Goal: Transaction & Acquisition: Purchase product/service

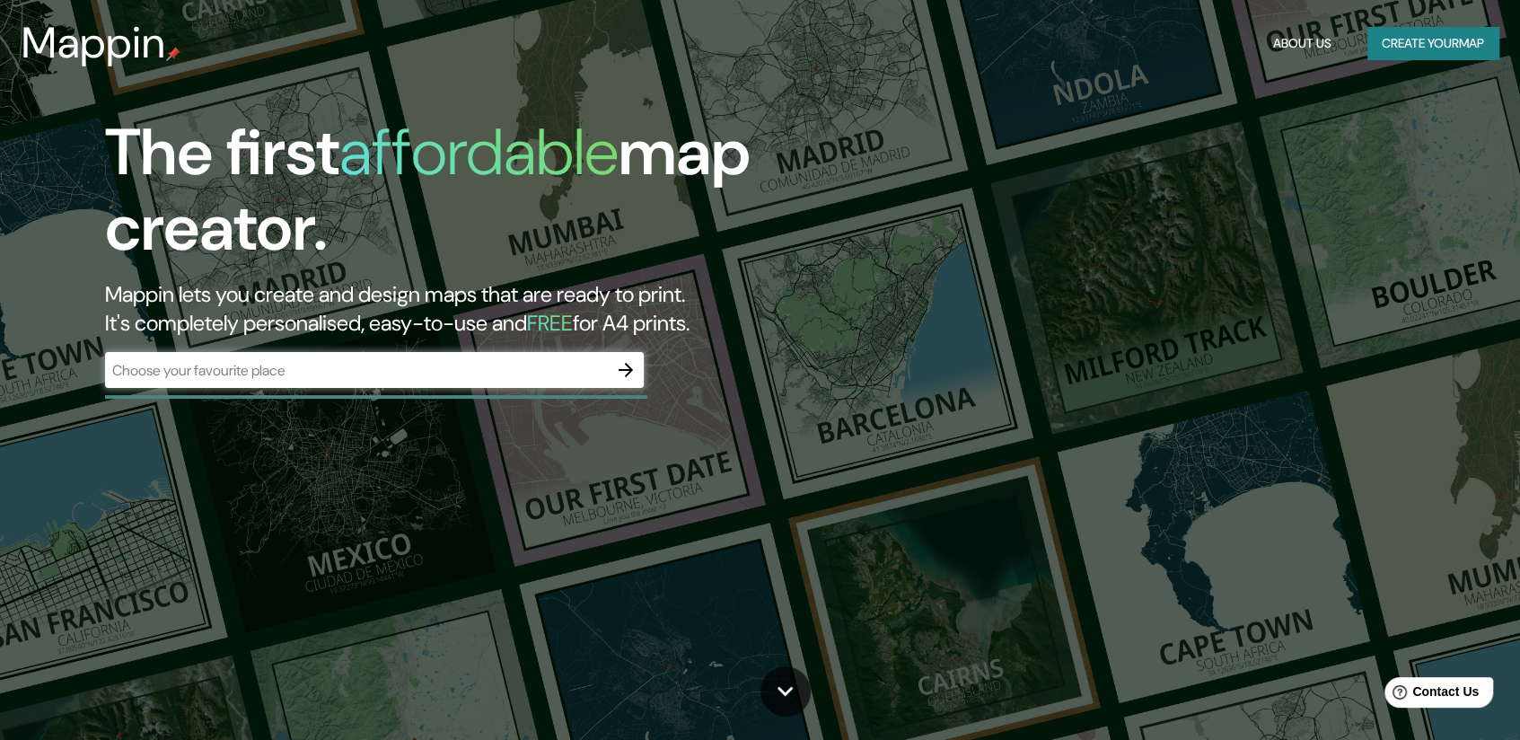
click at [451, 380] on div "​" at bounding box center [374, 370] width 539 height 36
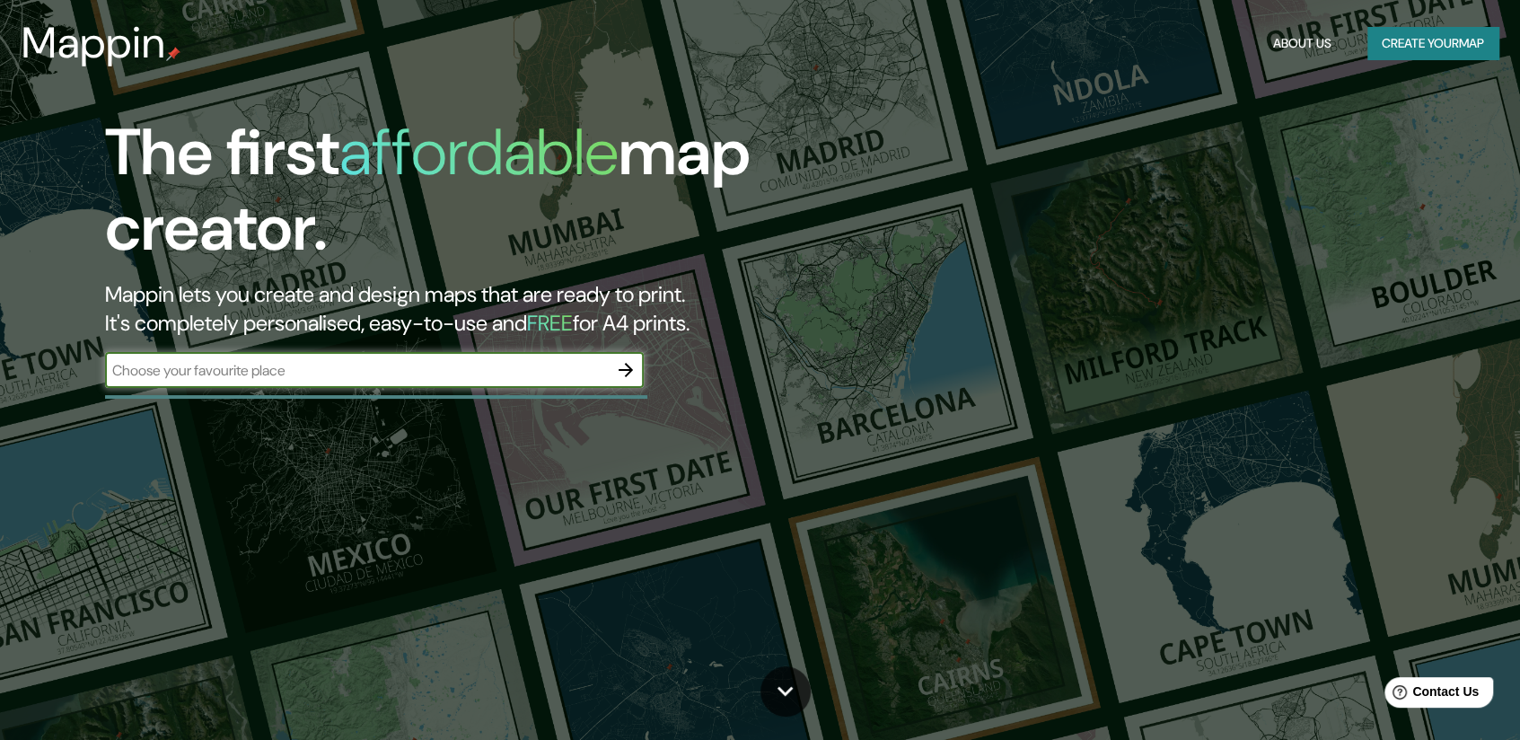
click at [426, 365] on input "text" at bounding box center [356, 370] width 503 height 21
type input "MOQUEGUA"
click at [625, 371] on icon "button" at bounding box center [626, 370] width 22 height 22
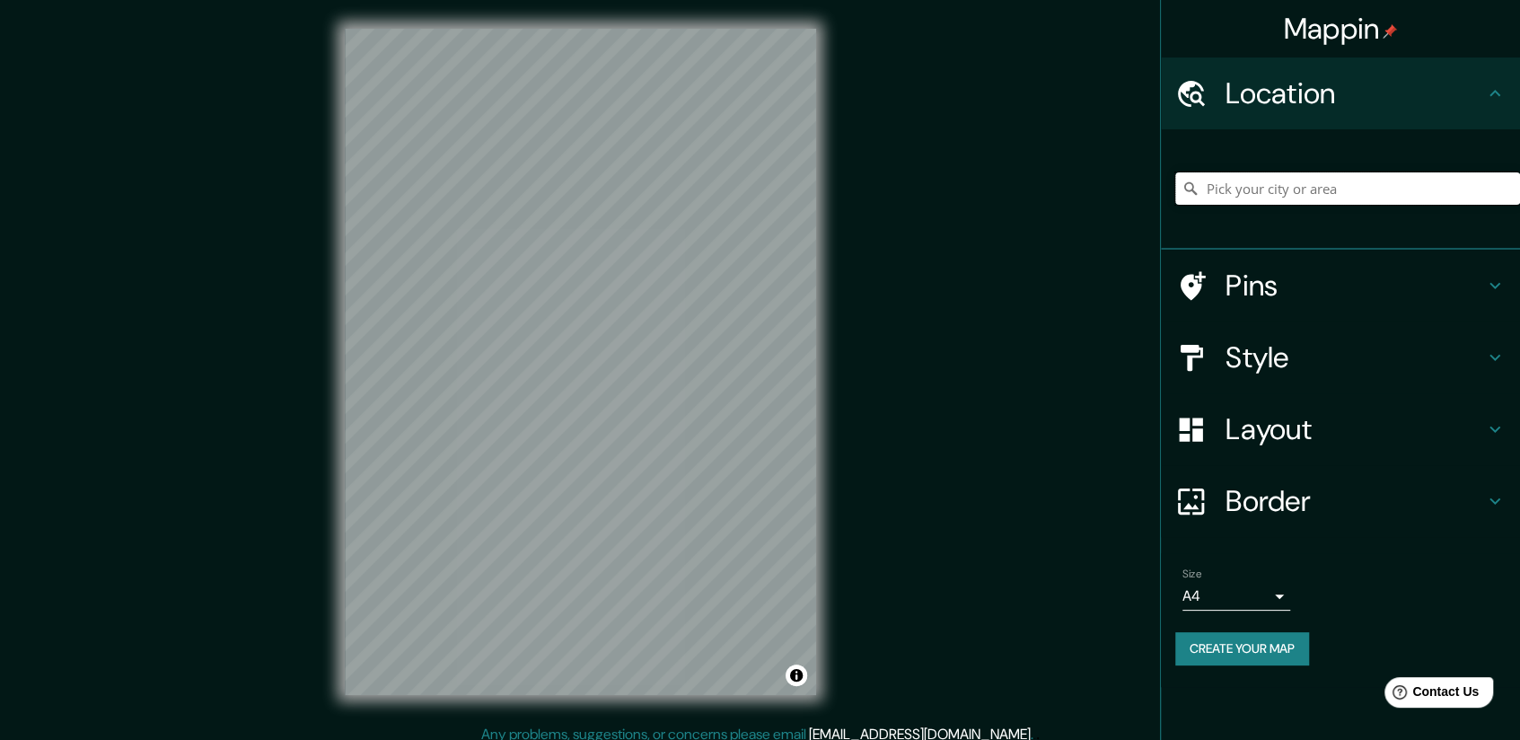
click at [1248, 195] on input "Pick your city or area" at bounding box center [1347, 188] width 345 height 32
click at [1311, 188] on input "MOQU" at bounding box center [1347, 188] width 345 height 32
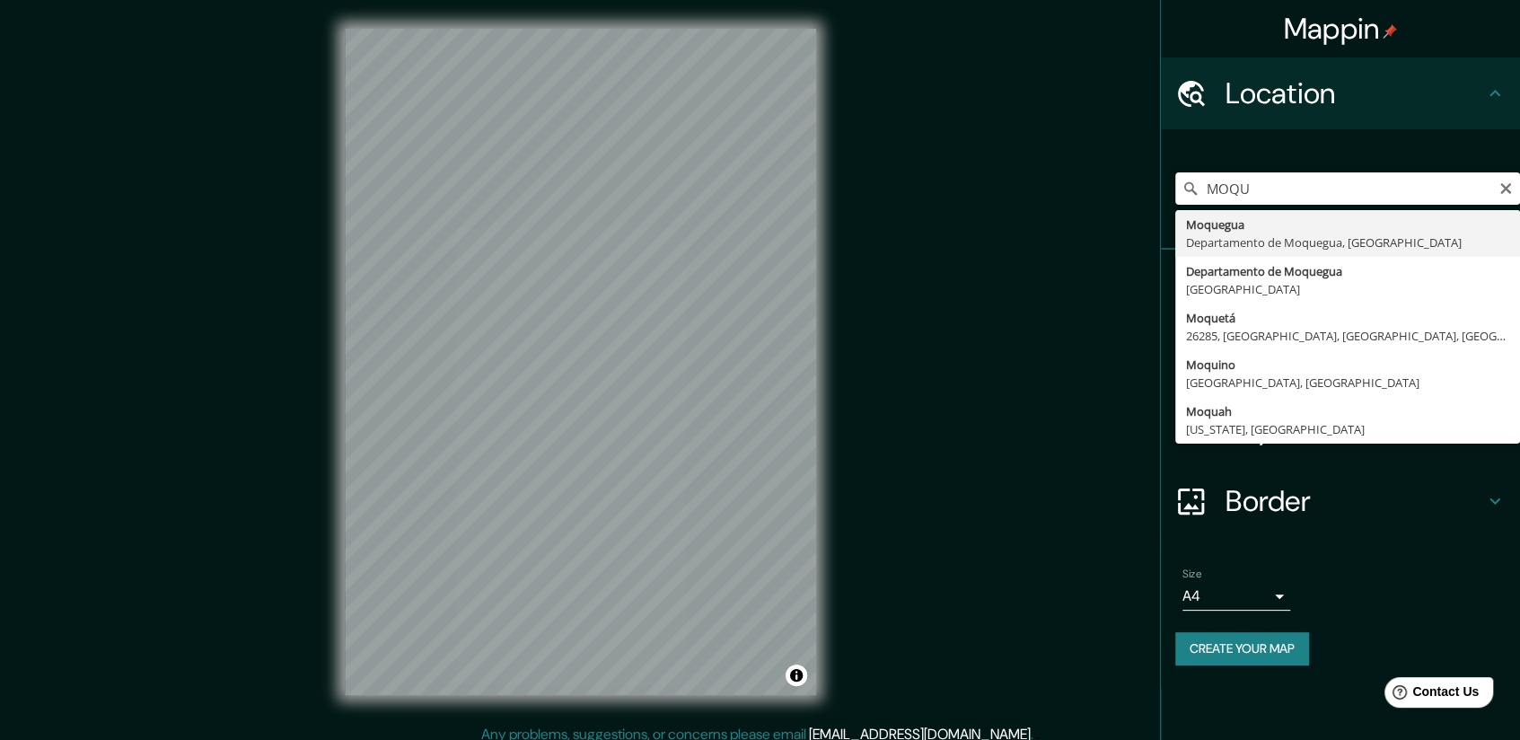
type input "Moquegua, [GEOGRAPHIC_DATA], [GEOGRAPHIC_DATA]"
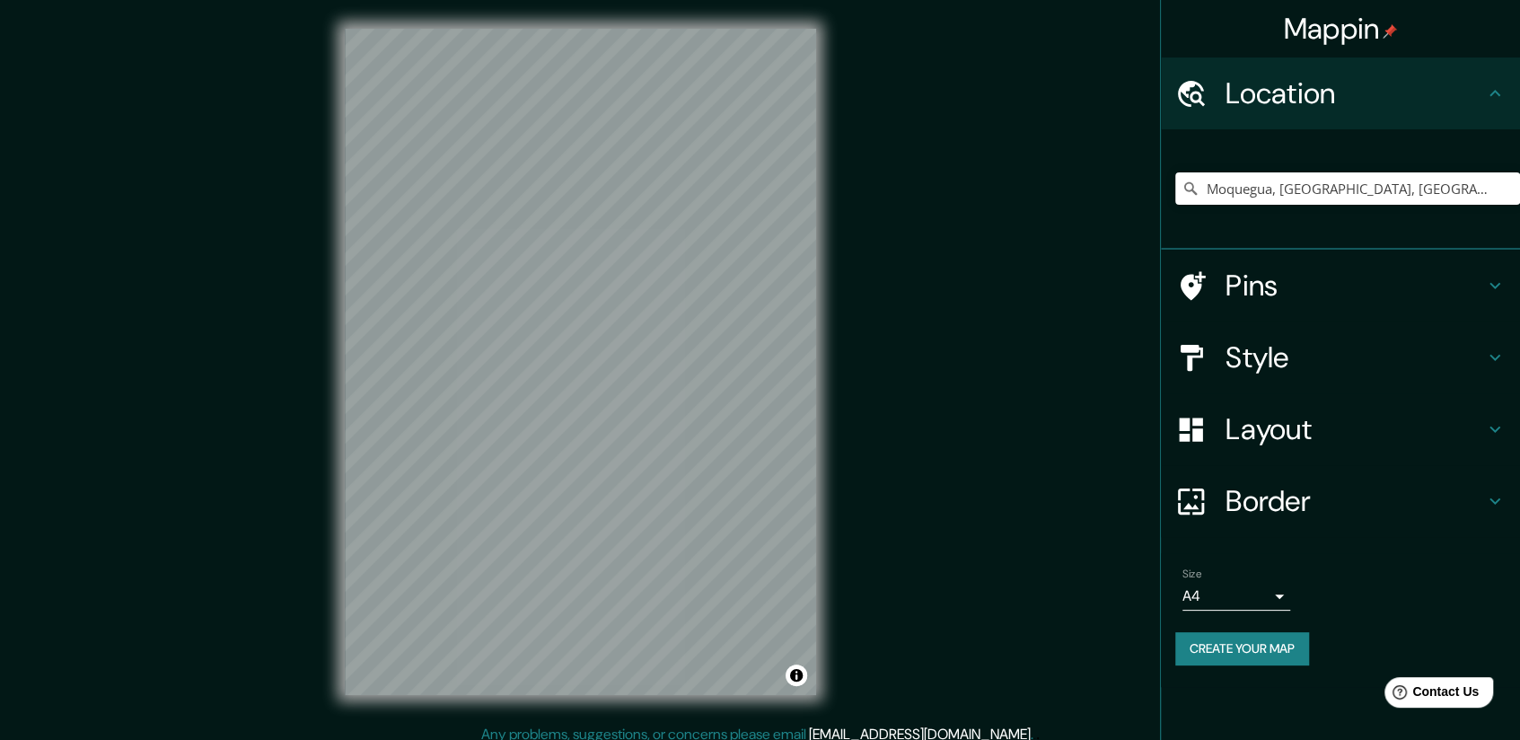
click at [819, 646] on div "© Mapbox © OpenStreetMap Improve this map" at bounding box center [580, 362] width 529 height 724
click at [1376, 187] on input "Moquegua, [GEOGRAPHIC_DATA], [GEOGRAPHIC_DATA]" at bounding box center [1347, 188] width 345 height 32
drag, startPoint x: 1392, startPoint y: 192, endPoint x: 1406, endPoint y: 194, distance: 14.5
click at [1393, 192] on input "Moquegua, [GEOGRAPHIC_DATA], [GEOGRAPHIC_DATA]" at bounding box center [1347, 188] width 345 height 32
click at [1397, 196] on input "Moquegua, [GEOGRAPHIC_DATA], [GEOGRAPHIC_DATA]" at bounding box center [1347, 188] width 345 height 32
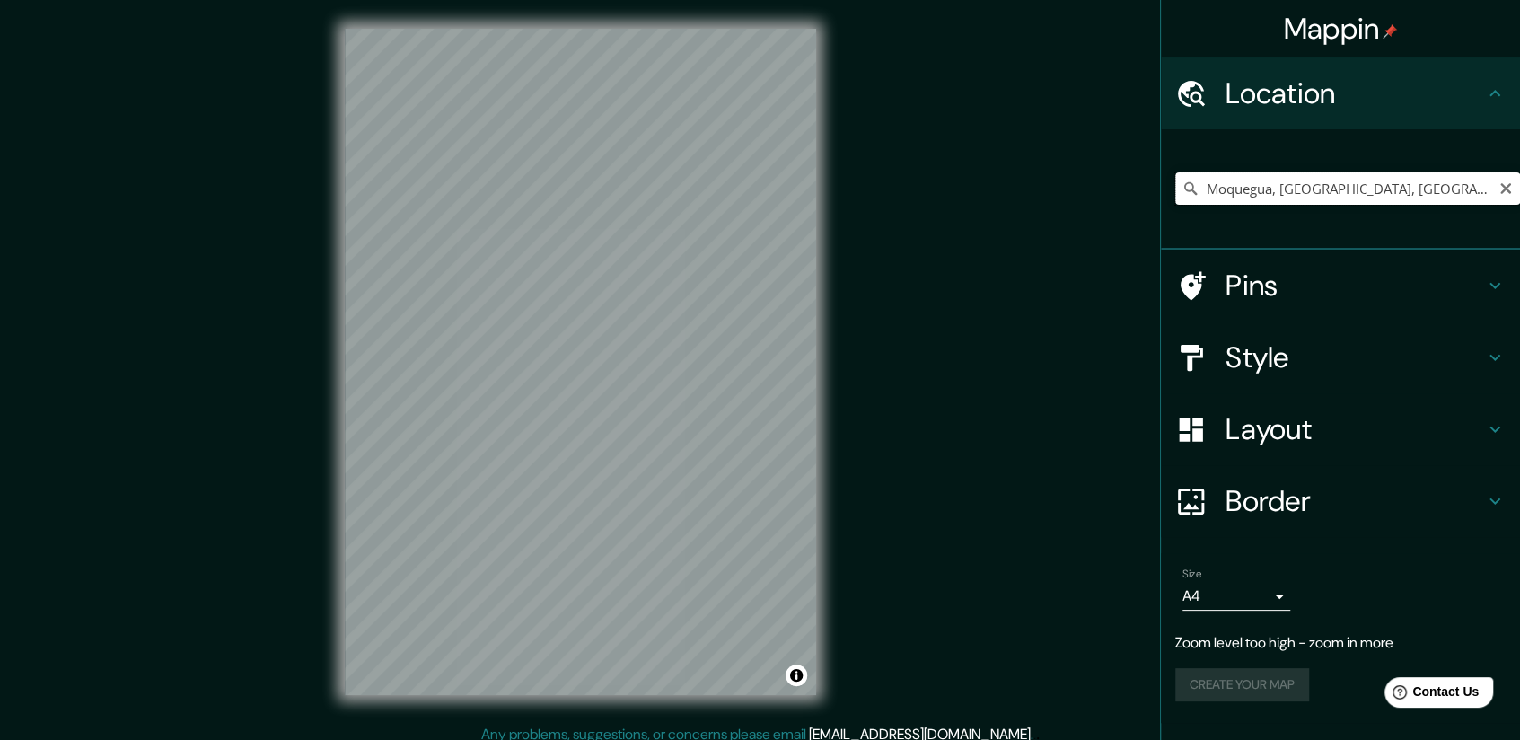
click at [1484, 181] on input "Moquegua, [GEOGRAPHIC_DATA], [GEOGRAPHIC_DATA]" at bounding box center [1347, 188] width 345 height 32
click at [1474, 197] on input "Moquegua, [GEOGRAPHIC_DATA], [GEOGRAPHIC_DATA]" at bounding box center [1347, 188] width 345 height 32
click at [1483, 192] on input "Moquegua, [GEOGRAPHIC_DATA], [GEOGRAPHIC_DATA]" at bounding box center [1347, 188] width 345 height 32
click at [1487, 191] on input "Moquegua, [GEOGRAPHIC_DATA], [GEOGRAPHIC_DATA]" at bounding box center [1347, 188] width 345 height 32
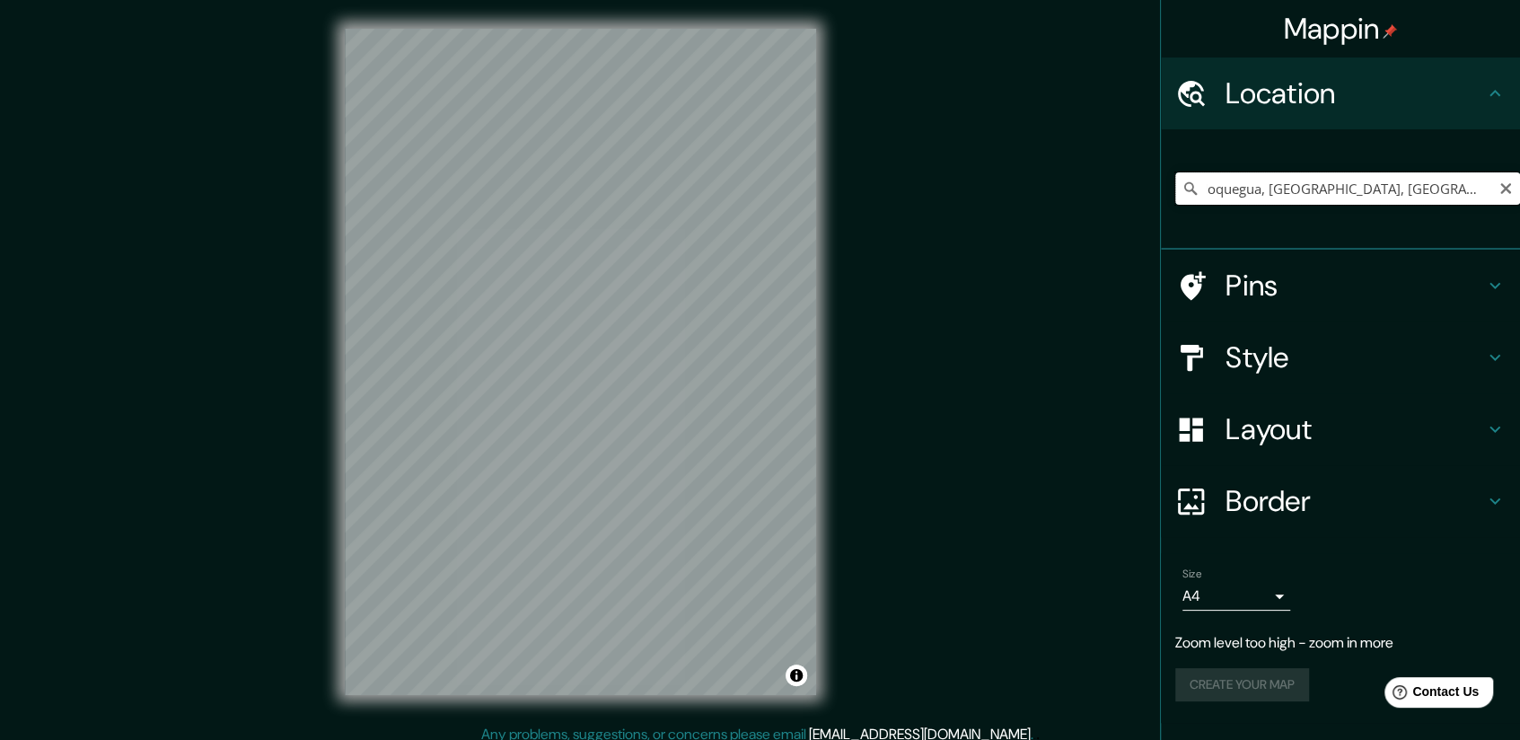
click at [1420, 187] on input "Moquegua, [GEOGRAPHIC_DATA], [GEOGRAPHIC_DATA]" at bounding box center [1347, 188] width 345 height 32
click at [1505, 188] on icon "Clear" at bounding box center [1505, 188] width 11 height 11
type input "Moquegua, [GEOGRAPHIC_DATA], [GEOGRAPHIC_DATA]"
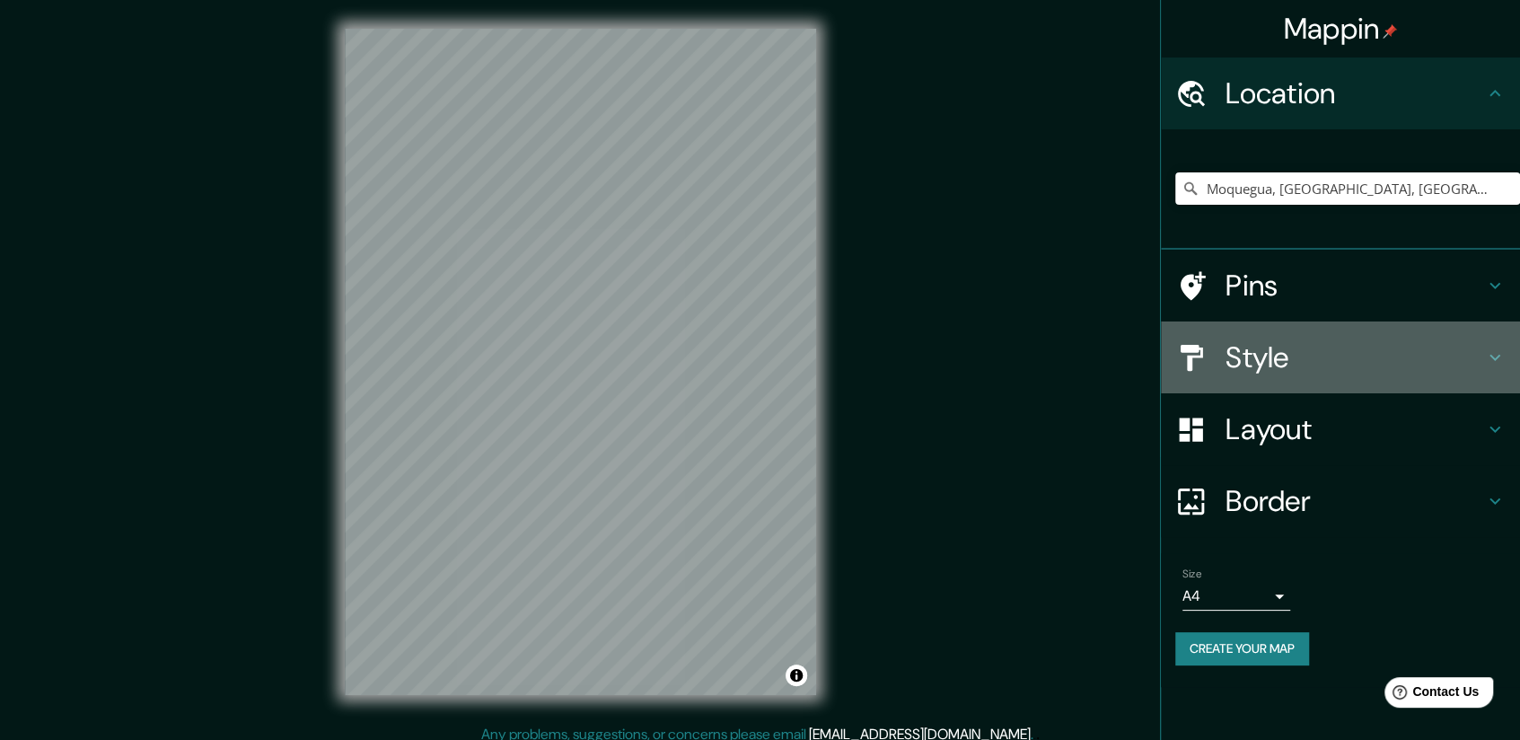
click at [1286, 369] on h4 "Style" at bounding box center [1354, 357] width 259 height 36
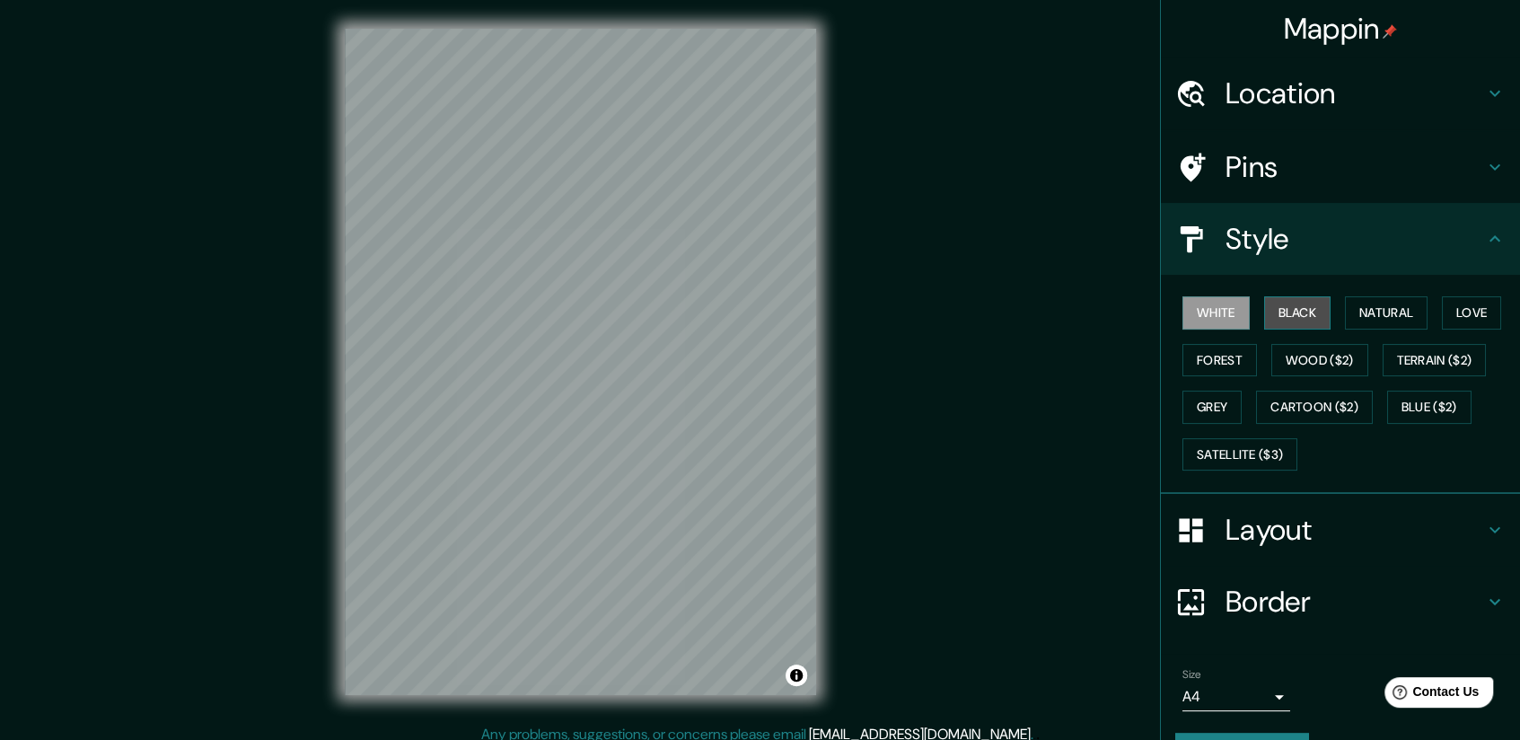
click at [1283, 311] on button "Black" at bounding box center [1297, 312] width 67 height 33
click at [1203, 305] on button "White" at bounding box center [1215, 312] width 67 height 33
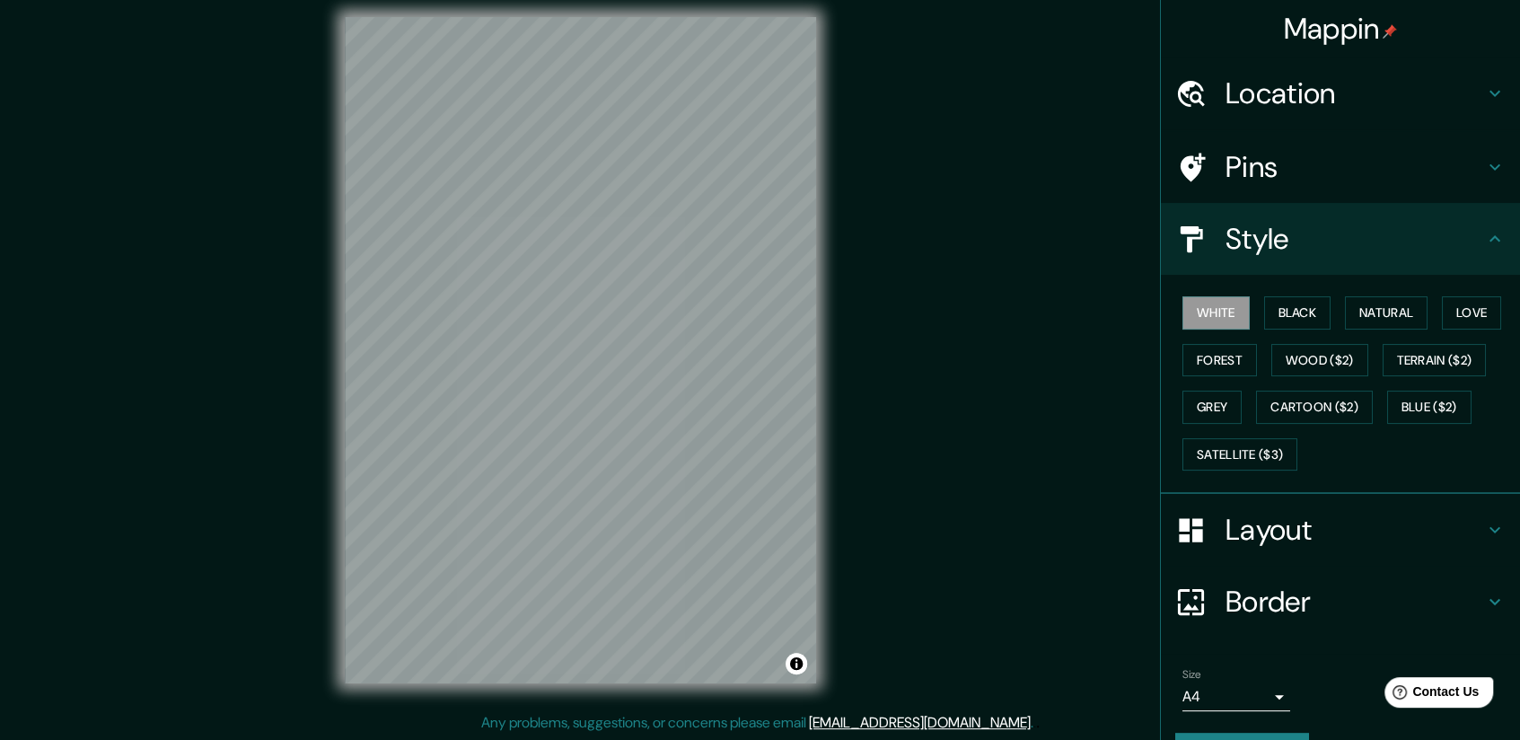
click at [1225, 528] on h4 "Layout" at bounding box center [1354, 530] width 259 height 36
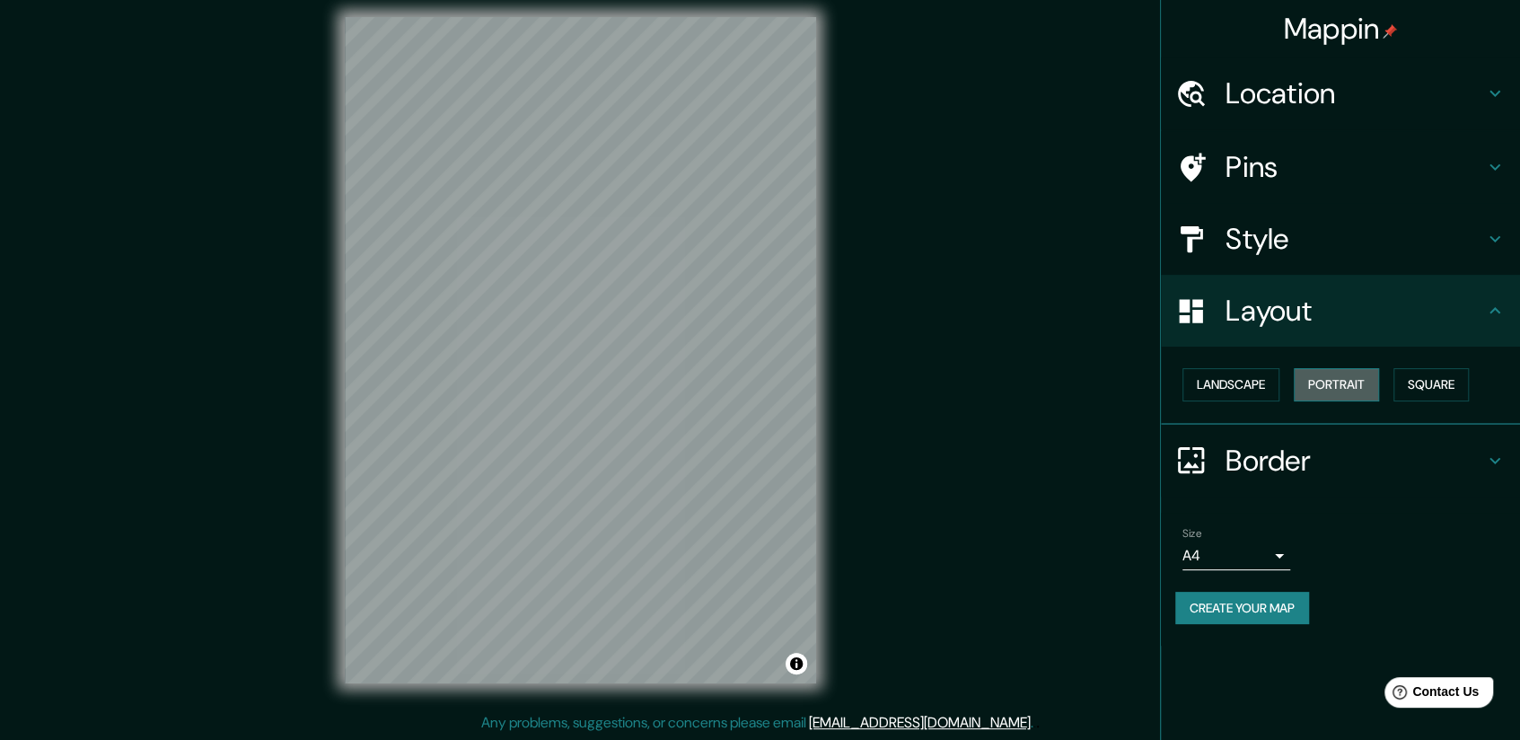
click at [1313, 391] on button "Portrait" at bounding box center [1336, 384] width 85 height 33
click at [1267, 391] on button "Landscape" at bounding box center [1230, 384] width 97 height 33
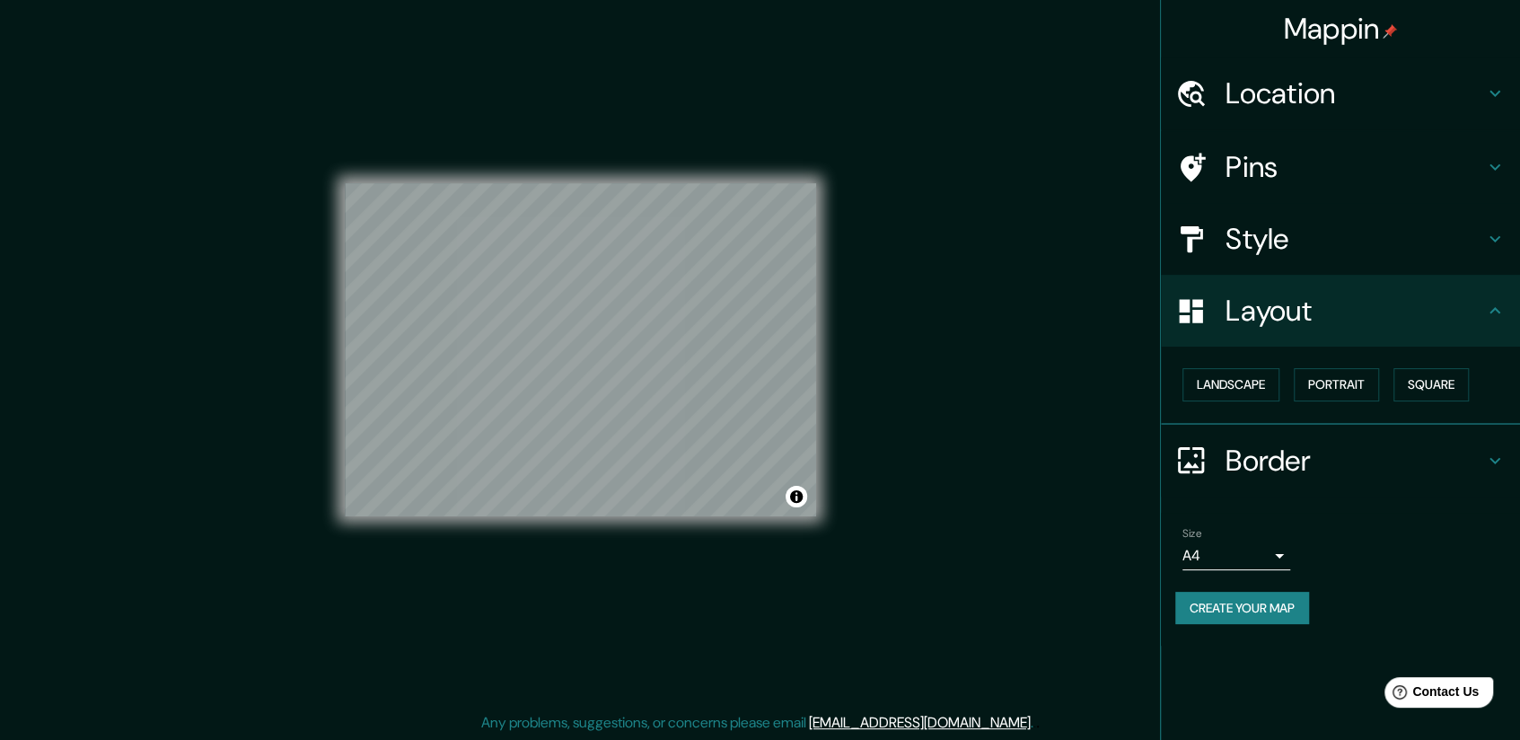
click at [1277, 472] on h4 "Border" at bounding box center [1354, 461] width 259 height 36
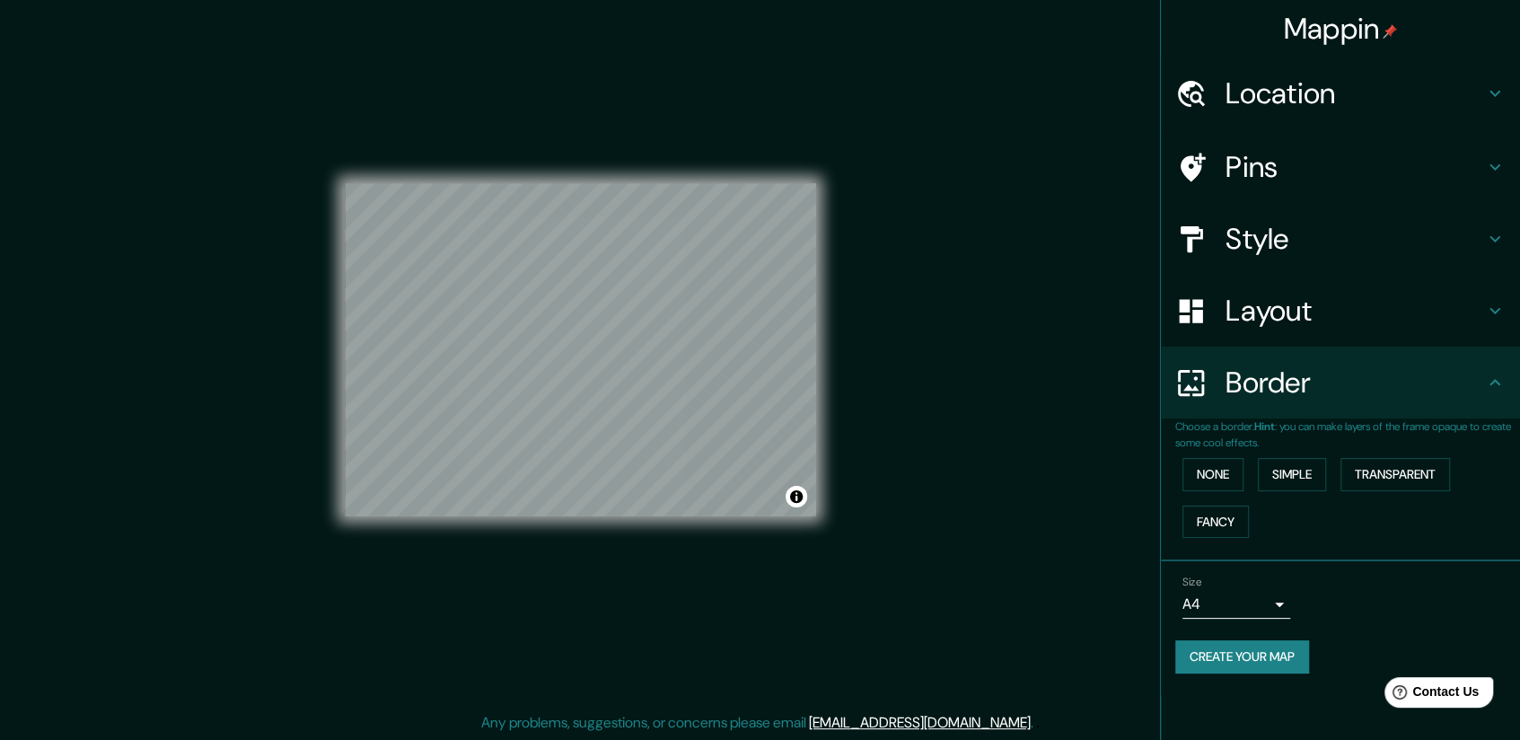
click at [1219, 493] on div "None Simple Transparent Fancy" at bounding box center [1347, 498] width 345 height 94
click at [1221, 485] on button "None" at bounding box center [1212, 474] width 61 height 33
click at [1285, 481] on button "Simple" at bounding box center [1292, 474] width 68 height 33
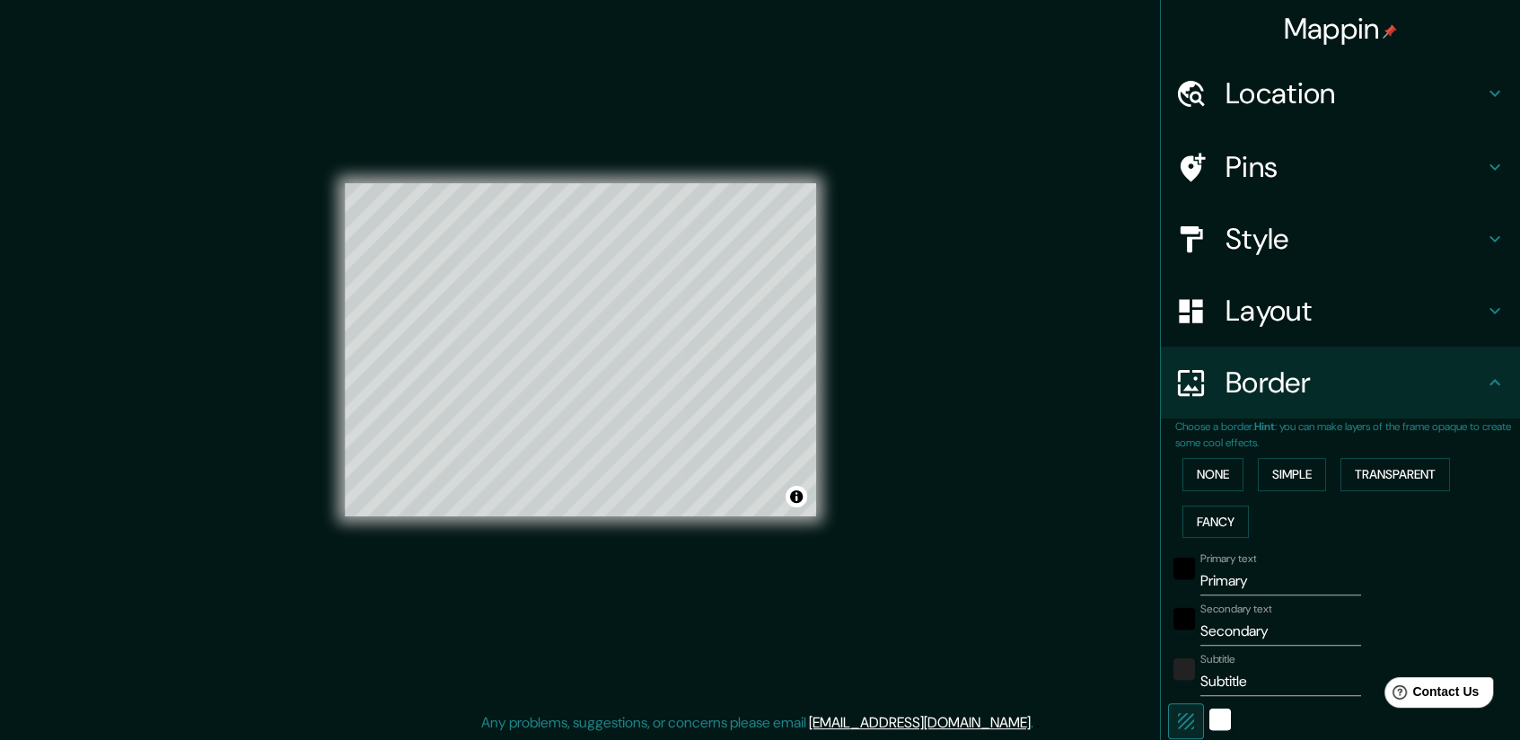
click at [1233, 479] on div "None Simple Transparent Fancy" at bounding box center [1347, 498] width 345 height 94
click at [1230, 479] on button "None" at bounding box center [1212, 474] width 61 height 33
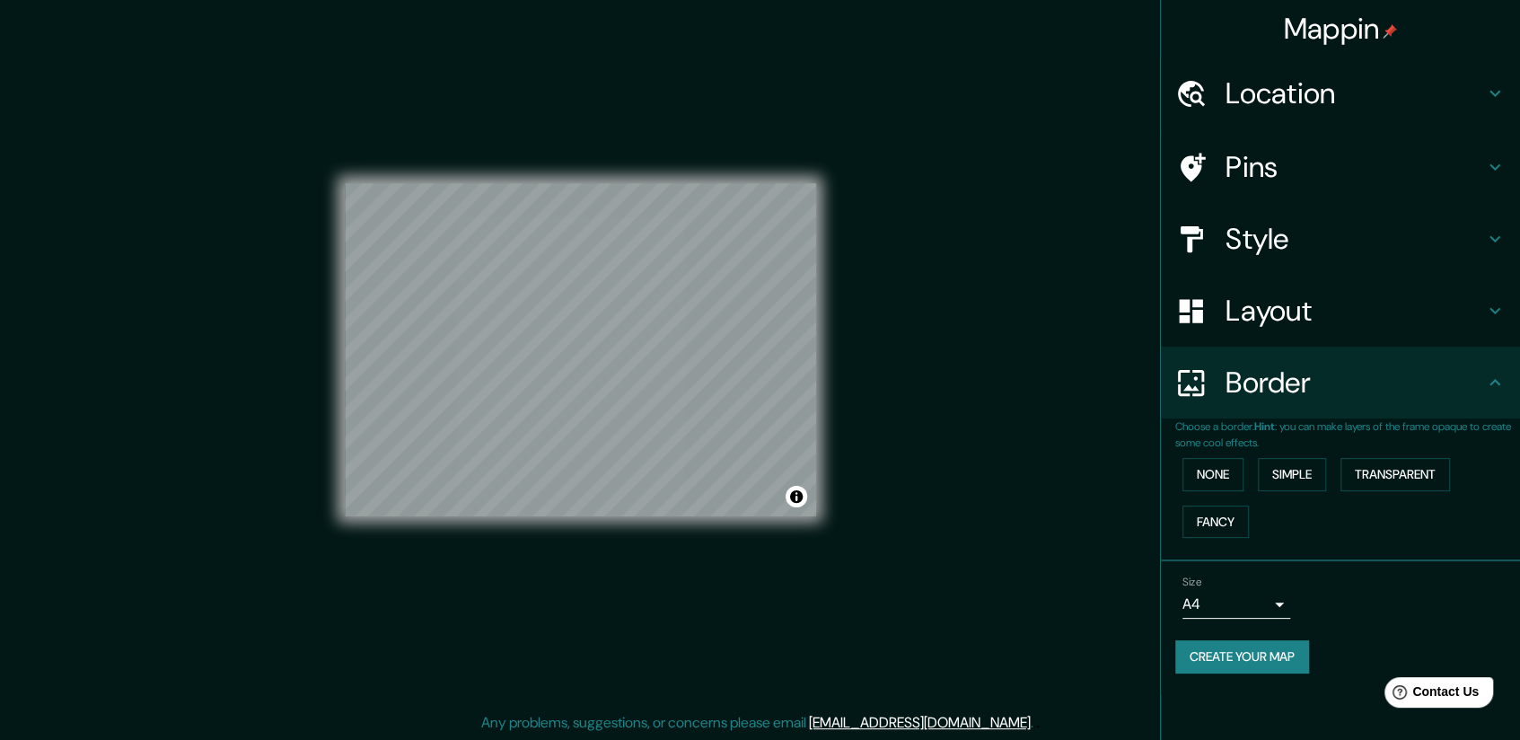
click at [1239, 661] on button "Create your map" at bounding box center [1242, 656] width 134 height 33
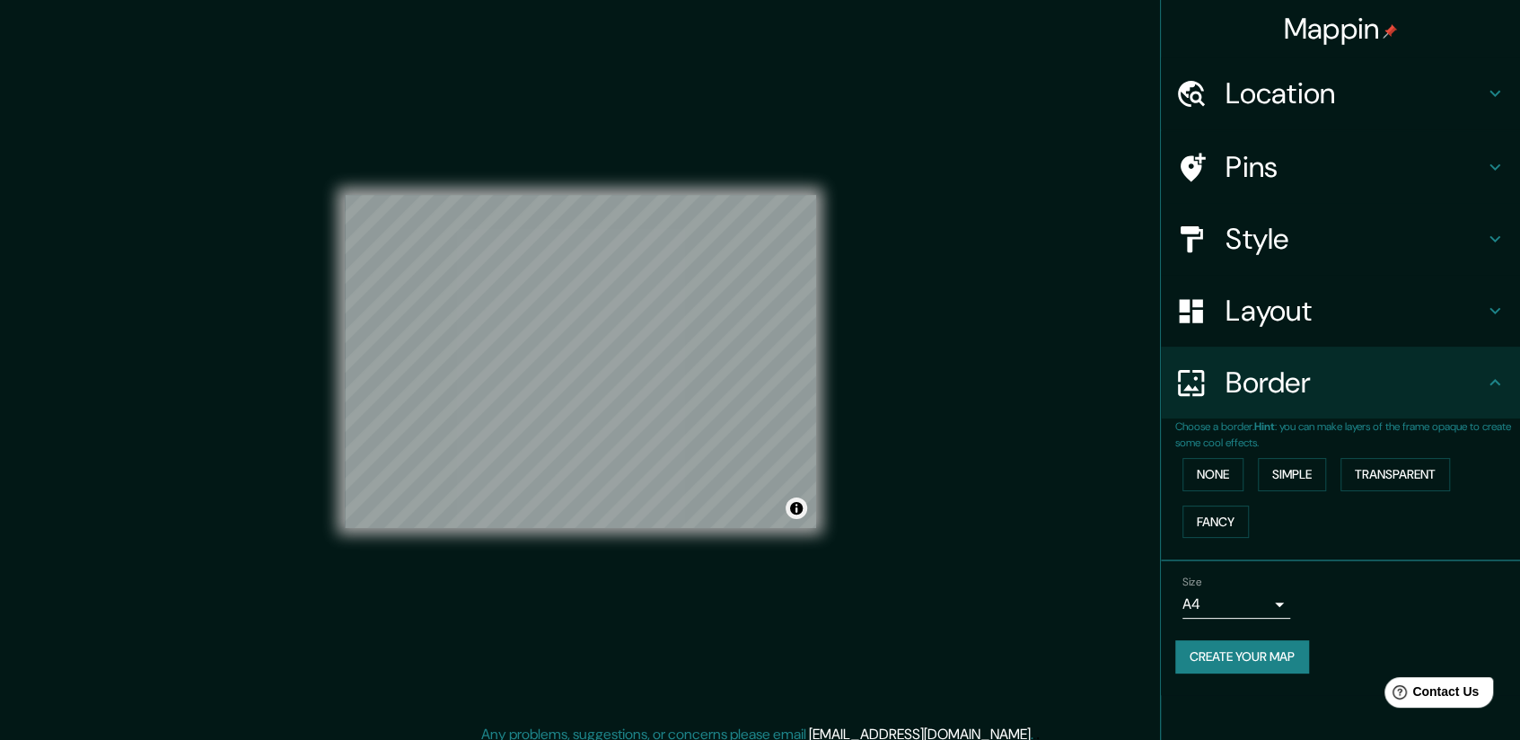
drag, startPoint x: 907, startPoint y: 511, endPoint x: 786, endPoint y: 513, distance: 120.3
click at [929, 598] on div "Mappin Location [GEOGRAPHIC_DATA], [GEOGRAPHIC_DATA], [GEOGRAPHIC_DATA] [GEOGRA…" at bounding box center [760, 376] width 1520 height 752
click at [1228, 654] on button "Create your map" at bounding box center [1242, 656] width 134 height 33
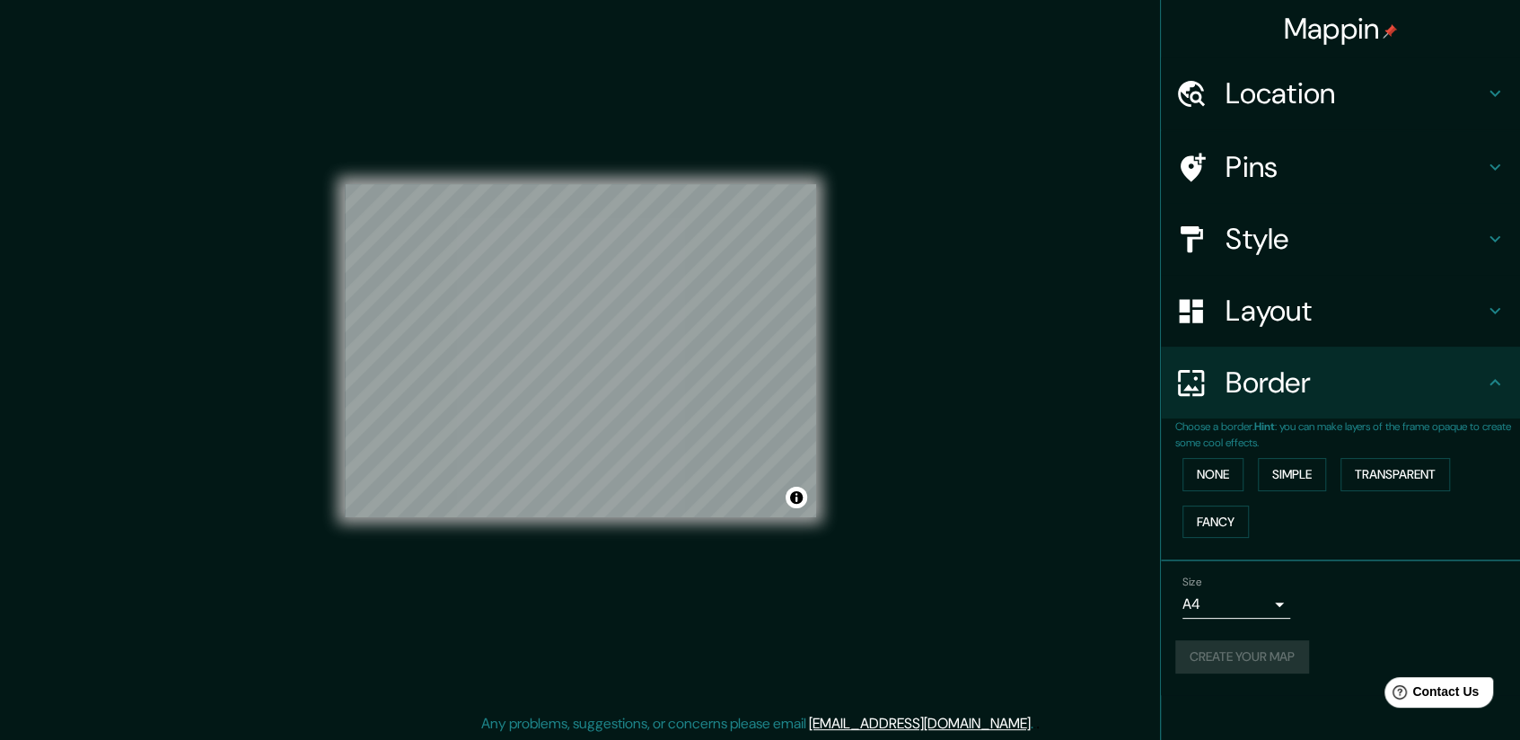
scroll to position [12, 0]
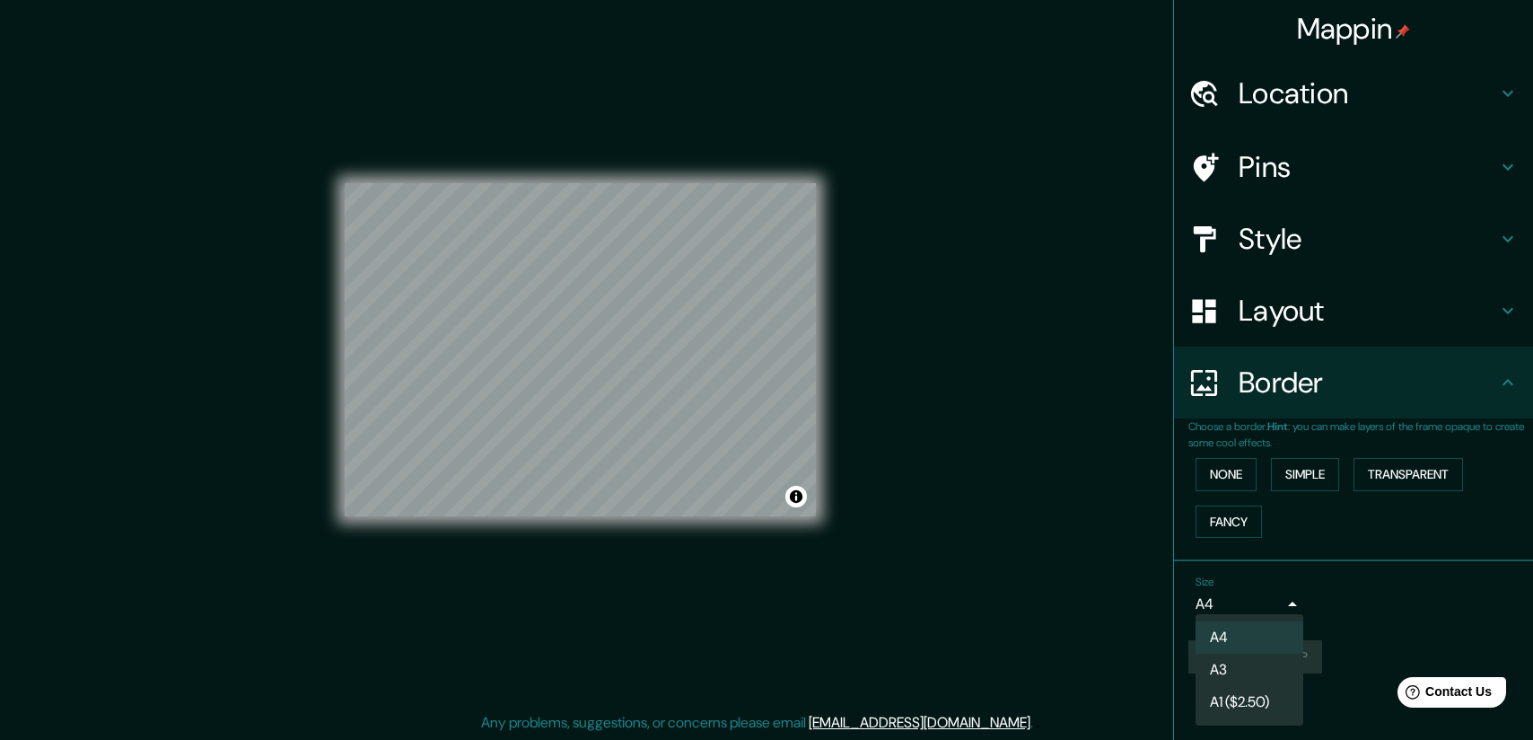
click at [1252, 601] on body "Mappin Location [GEOGRAPHIC_DATA], [GEOGRAPHIC_DATA], [GEOGRAPHIC_DATA] [GEOGRA…" at bounding box center [766, 358] width 1533 height 740
click at [1423, 606] on div at bounding box center [766, 370] width 1533 height 740
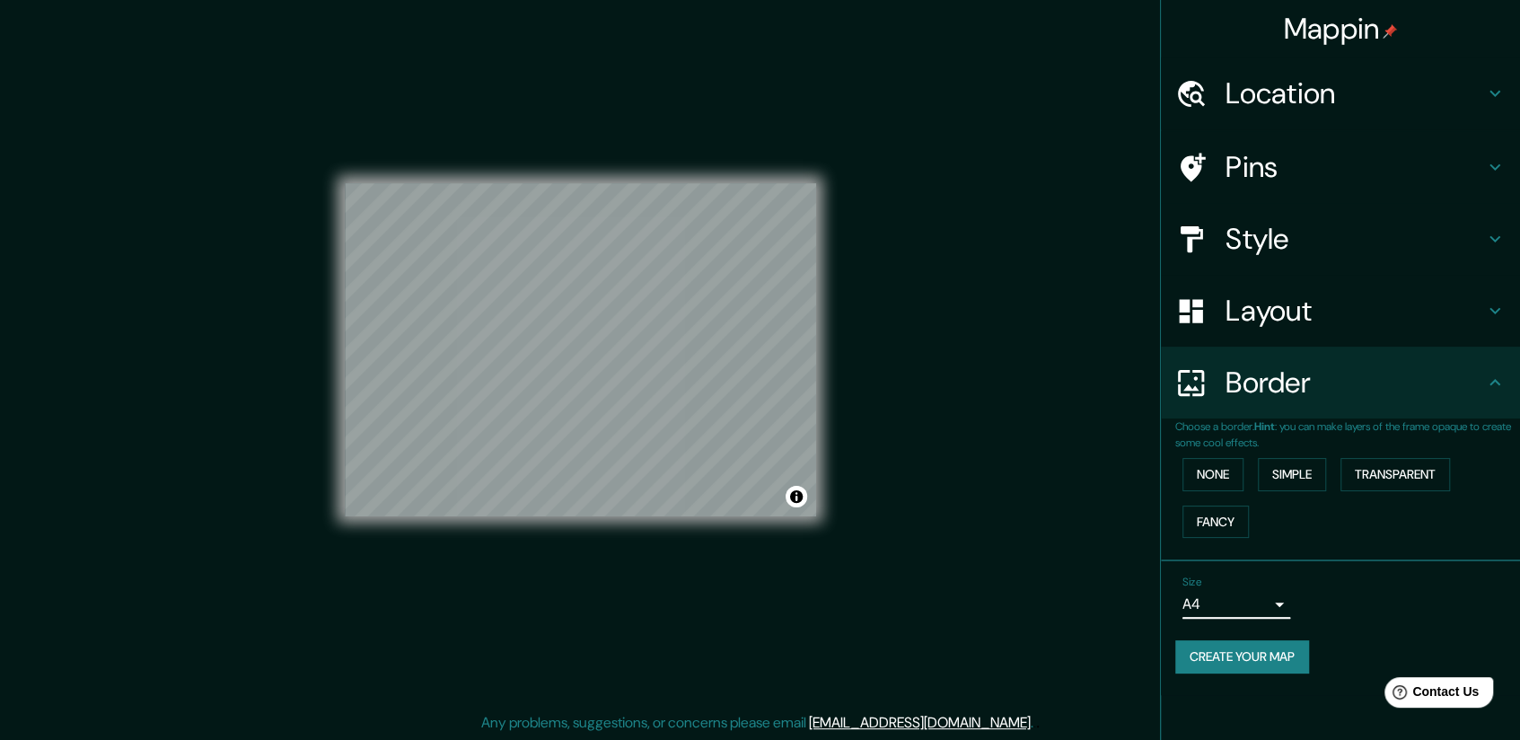
click at [1287, 171] on h4 "Pins" at bounding box center [1354, 167] width 259 height 36
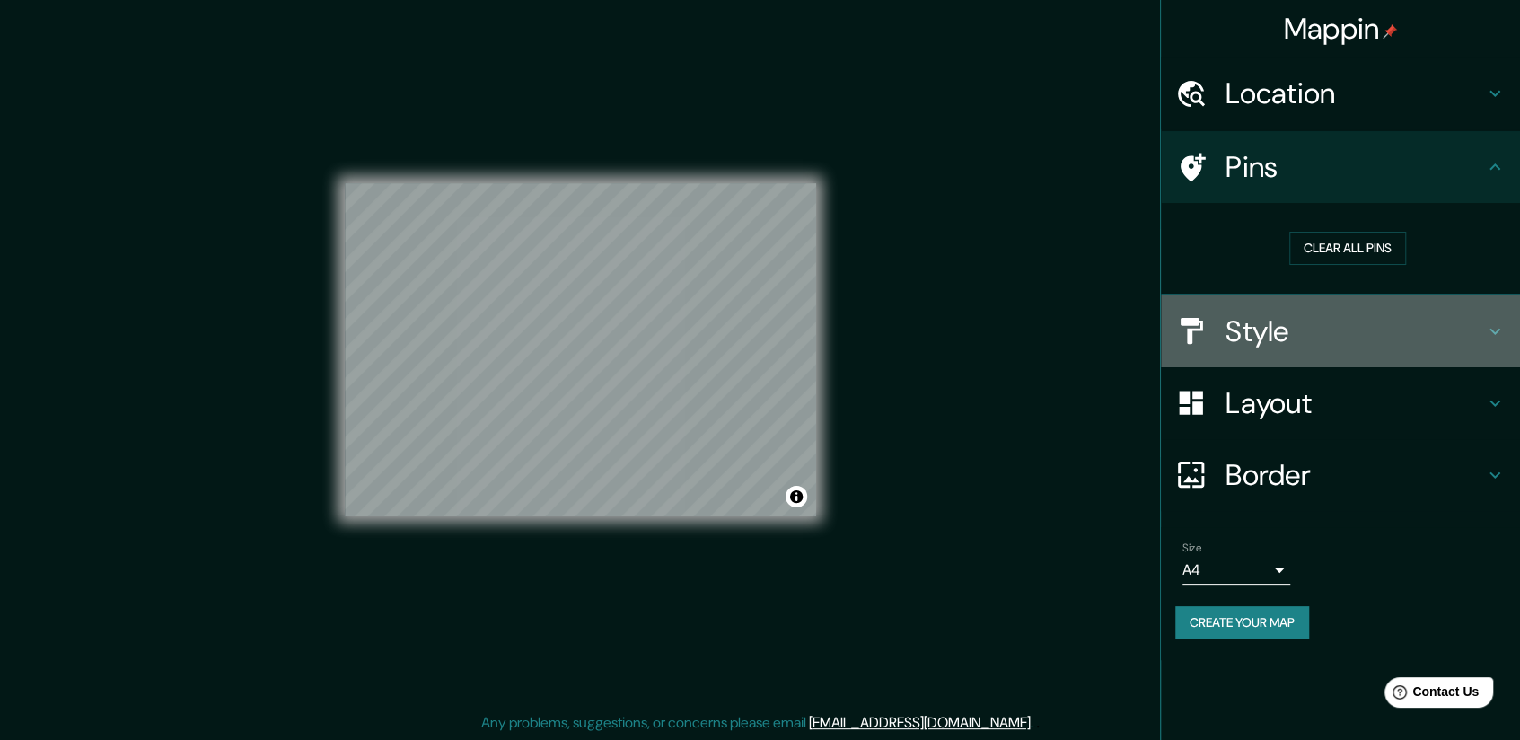
click at [1282, 335] on h4 "Style" at bounding box center [1354, 331] width 259 height 36
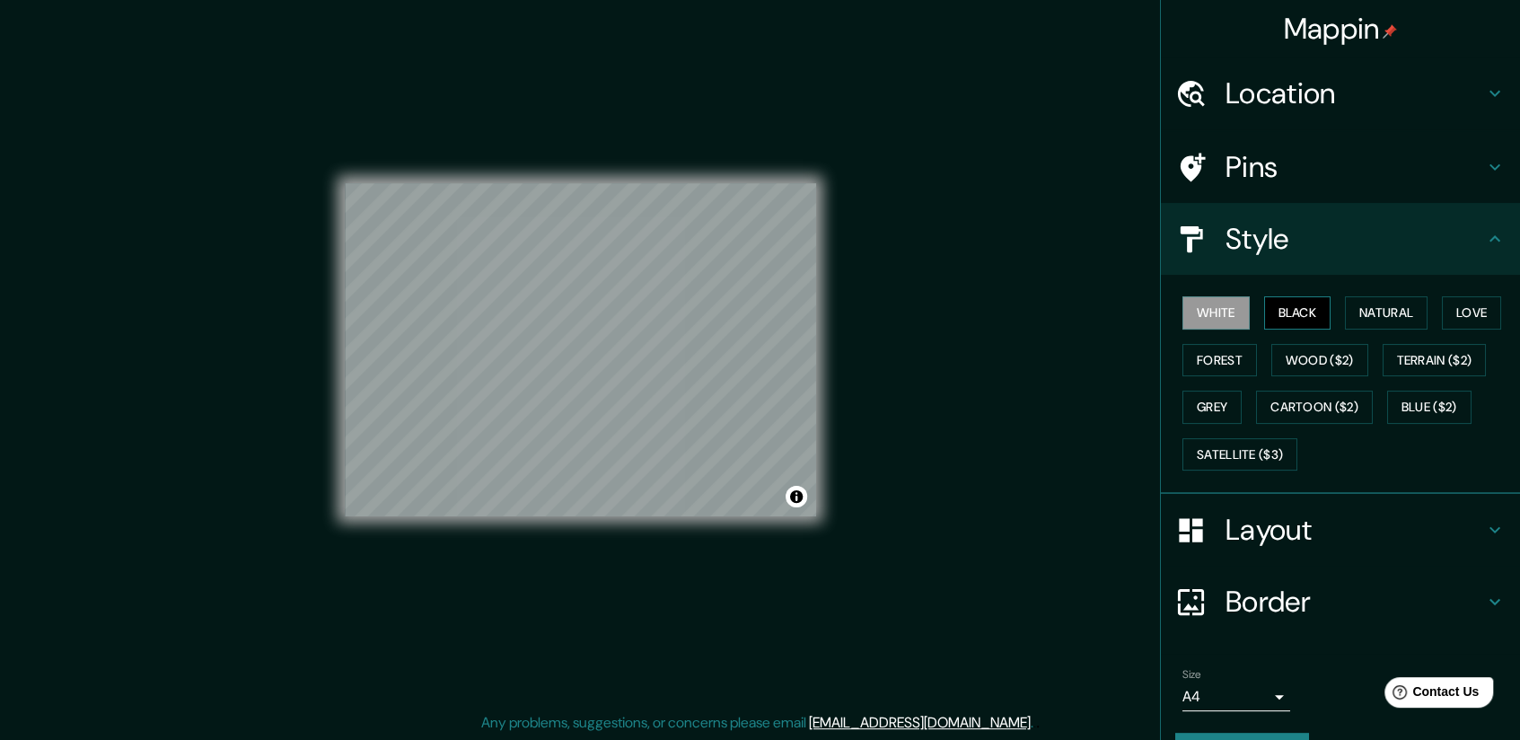
click at [1288, 312] on button "Black" at bounding box center [1297, 312] width 67 height 33
click at [1386, 304] on button "Natural" at bounding box center [1386, 312] width 83 height 33
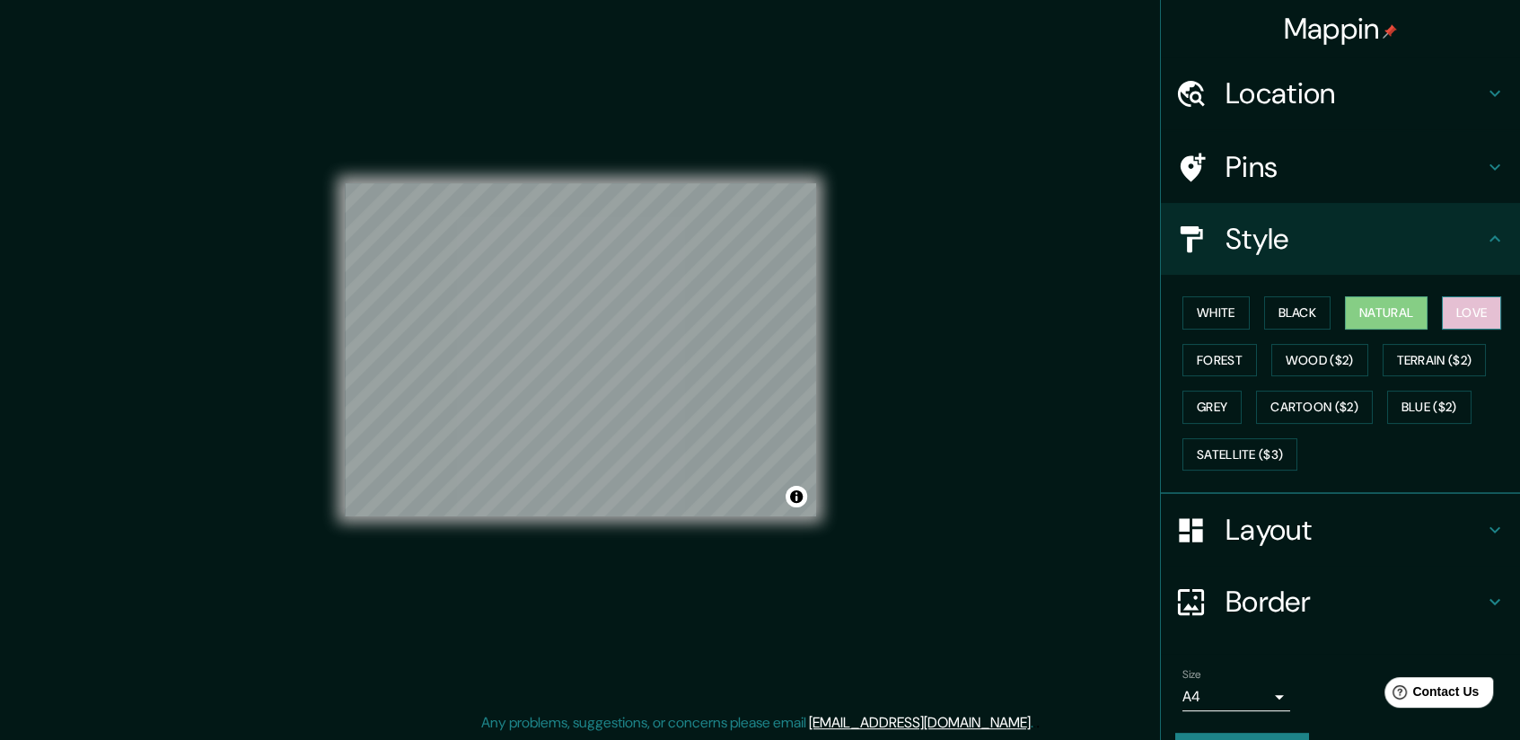
click at [1442, 310] on button "Love" at bounding box center [1471, 312] width 59 height 33
click at [1234, 356] on button "Forest" at bounding box center [1219, 360] width 75 height 33
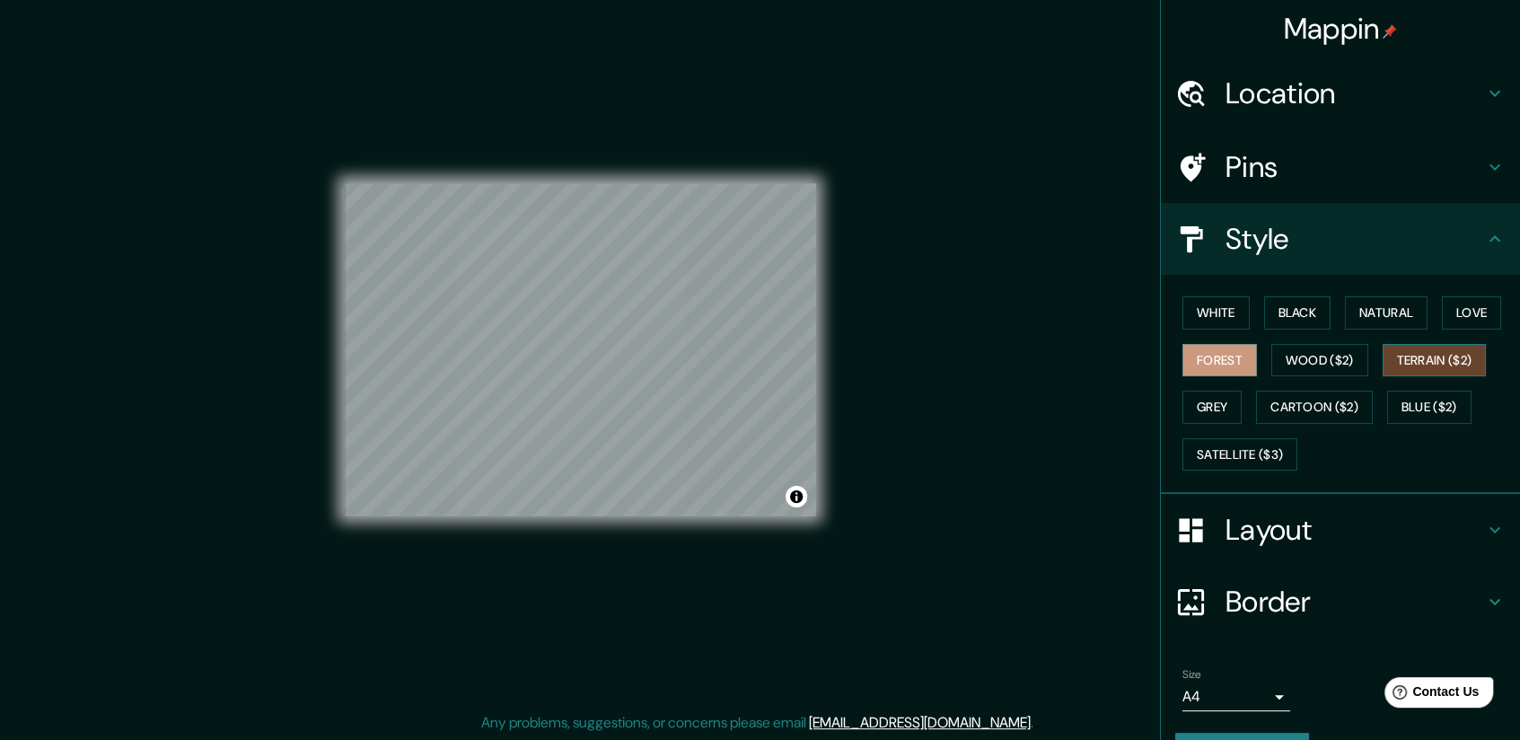
click at [1408, 366] on button "Terrain ($2)" at bounding box center [1435, 360] width 104 height 33
click at [1304, 360] on button "Wood ($2)" at bounding box center [1319, 360] width 97 height 33
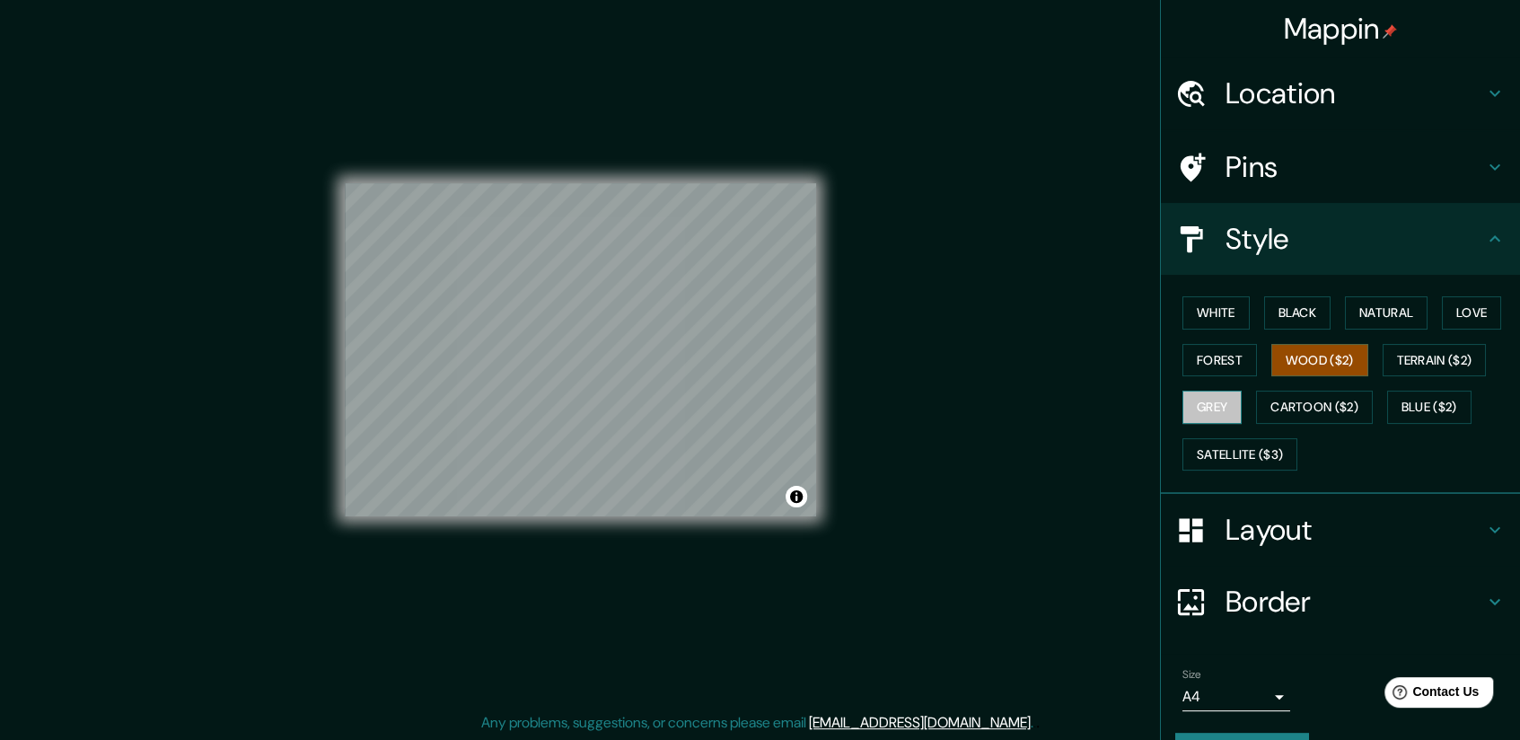
click at [1217, 415] on button "Grey" at bounding box center [1211, 407] width 59 height 33
click at [1276, 400] on button "Cartoon ($2)" at bounding box center [1314, 407] width 117 height 33
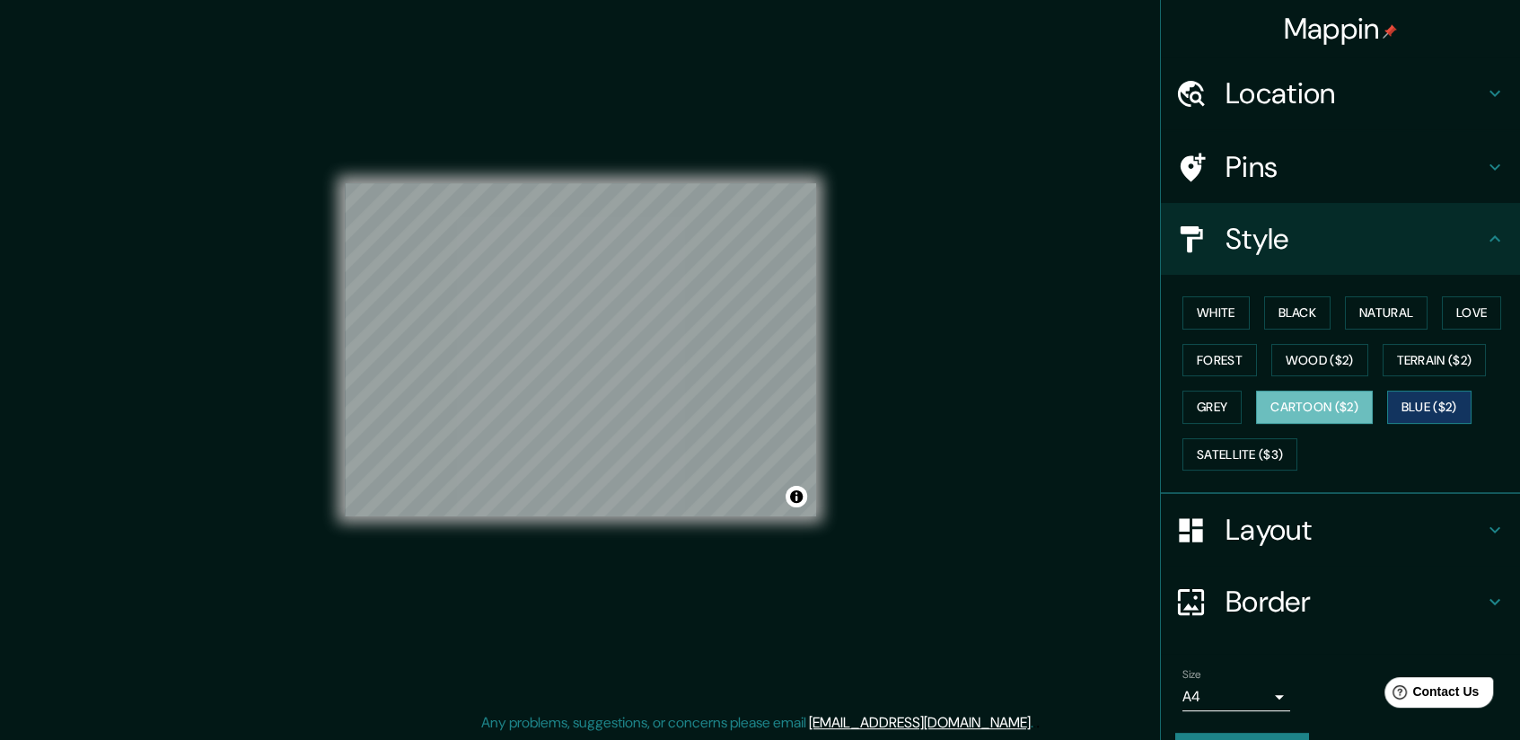
click at [1392, 400] on button "Blue ($2)" at bounding box center [1429, 407] width 84 height 33
click at [1219, 457] on button "Satellite ($3)" at bounding box center [1239, 454] width 115 height 33
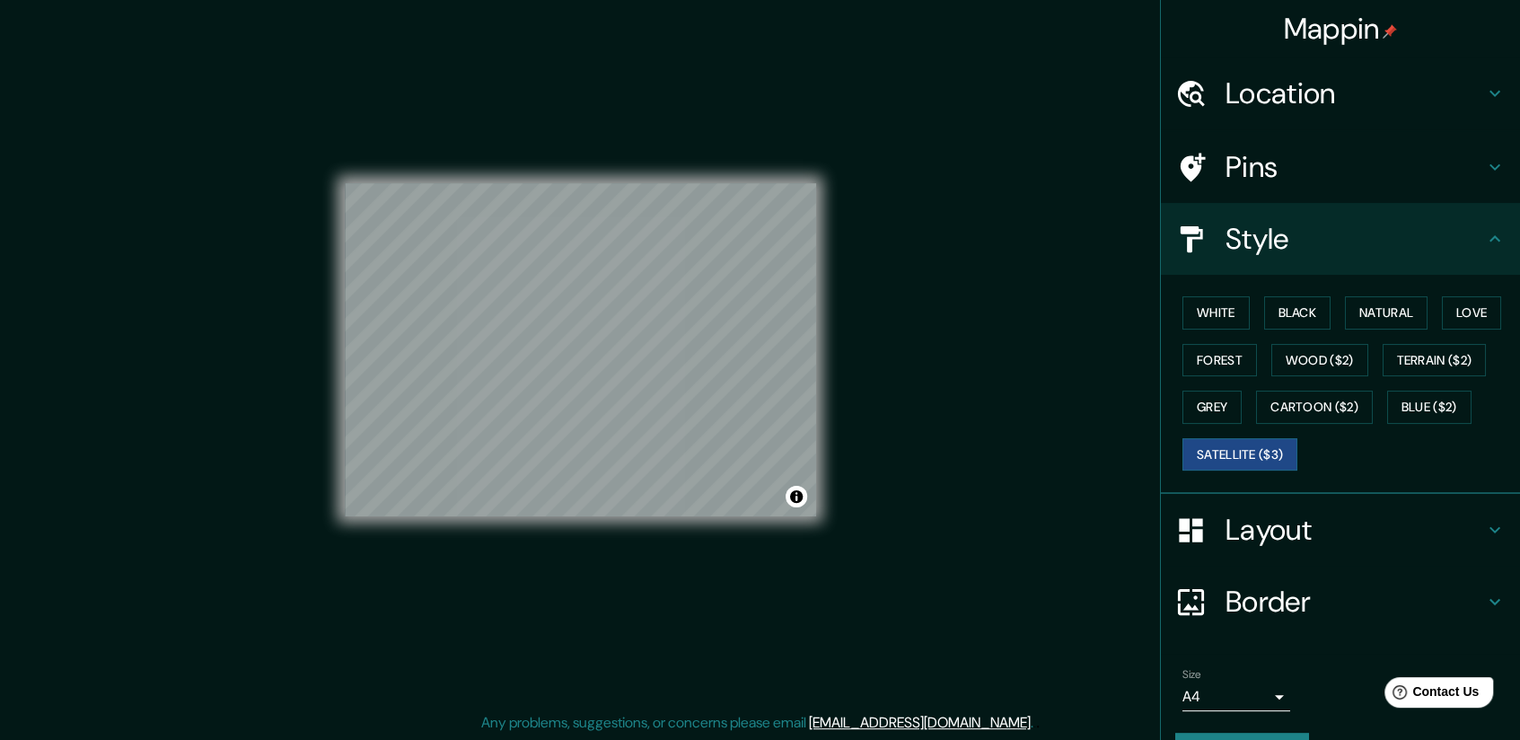
click at [1269, 152] on h4 "Pins" at bounding box center [1354, 167] width 259 height 36
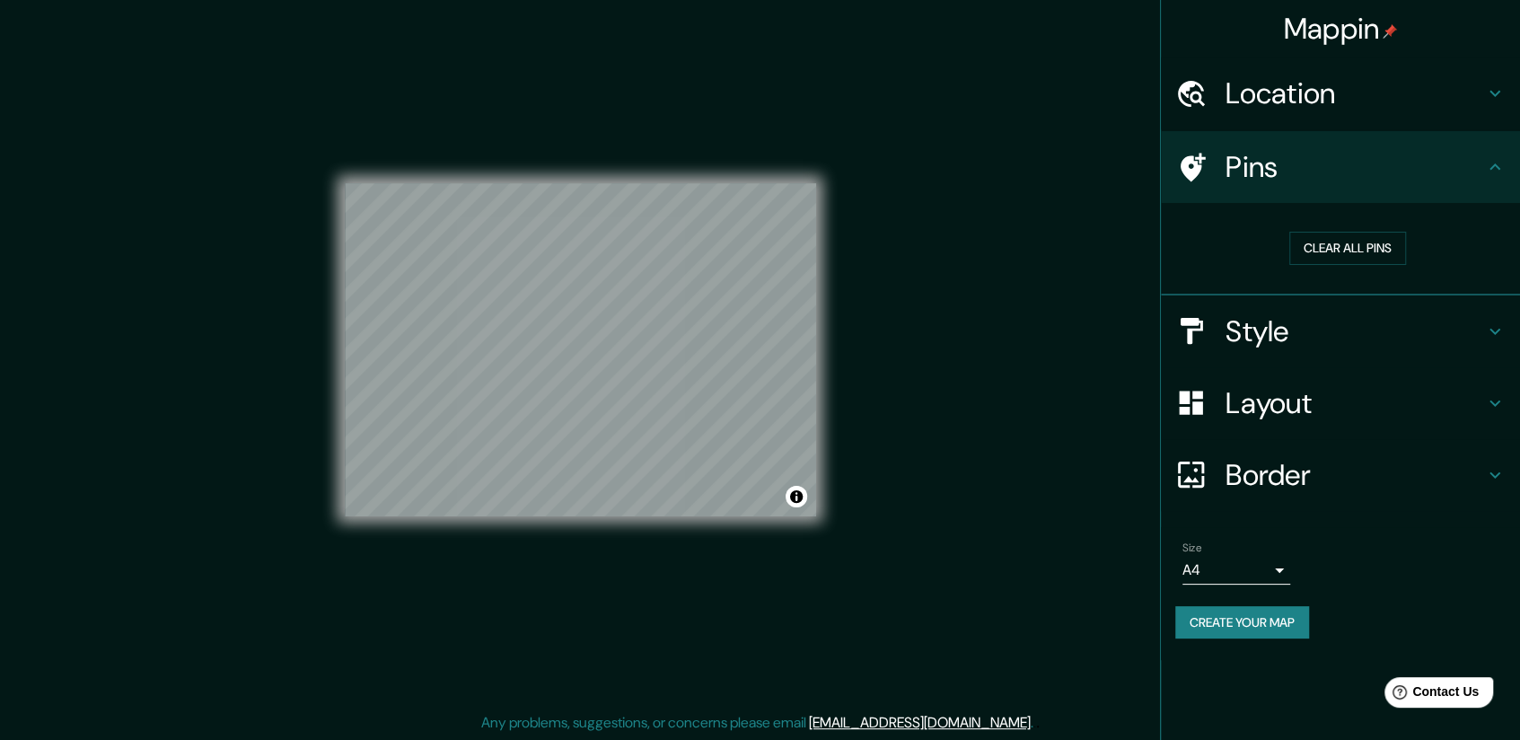
click at [1318, 125] on div "Location" at bounding box center [1340, 93] width 359 height 72
